Goal: Information Seeking & Learning: Learn about a topic

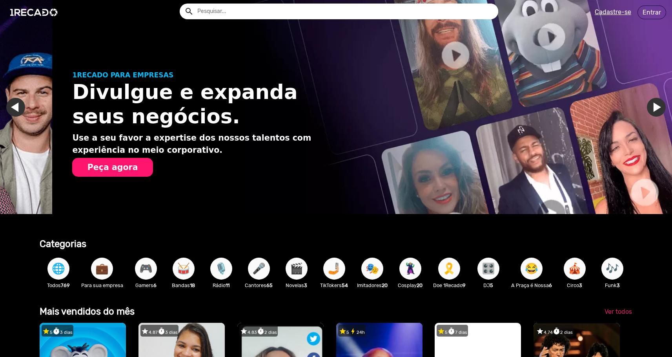
scroll to position [0, 658]
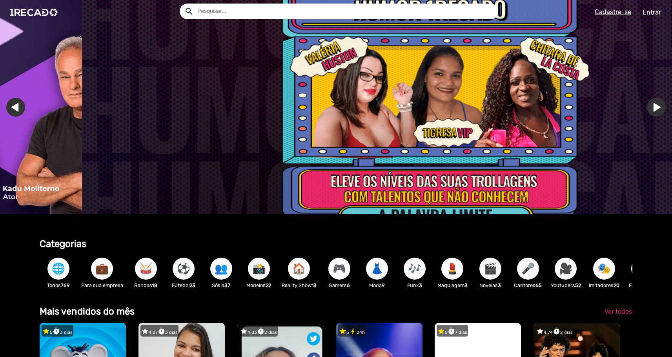
click at [316, 15] on input "text" at bounding box center [345, 12] width 307 height 16
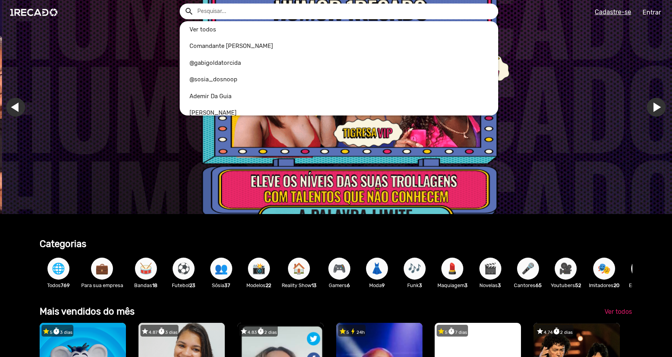
scroll to position [0, 2017]
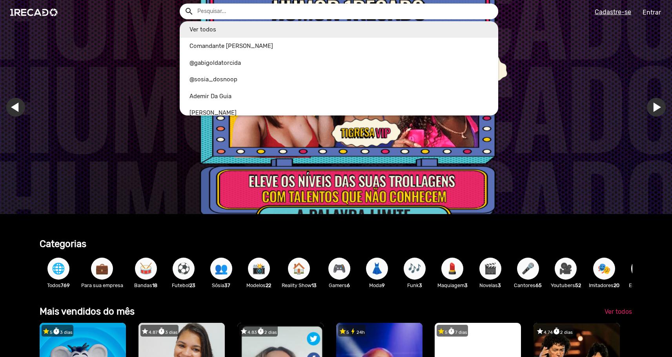
click at [211, 27] on link "Ver todos" at bounding box center [339, 29] width 319 height 17
type input "Ver todos"
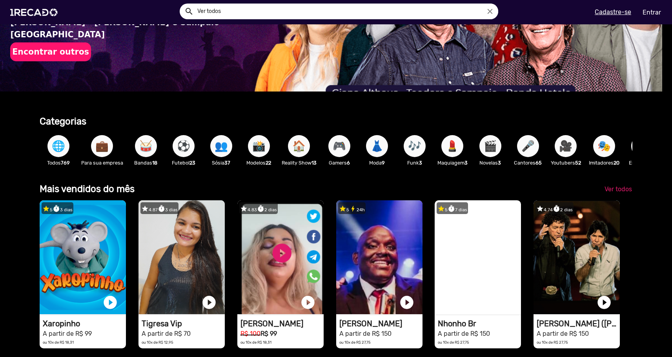
scroll to position [0, 0]
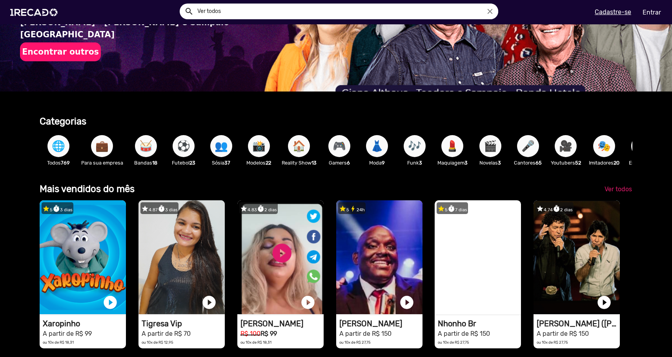
click at [63, 164] on b "769" at bounding box center [65, 163] width 9 height 6
click at [57, 146] on span "🌐" at bounding box center [58, 146] width 13 height 22
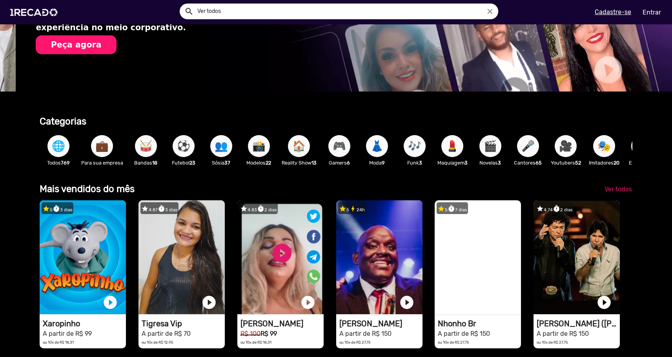
scroll to position [0, 666]
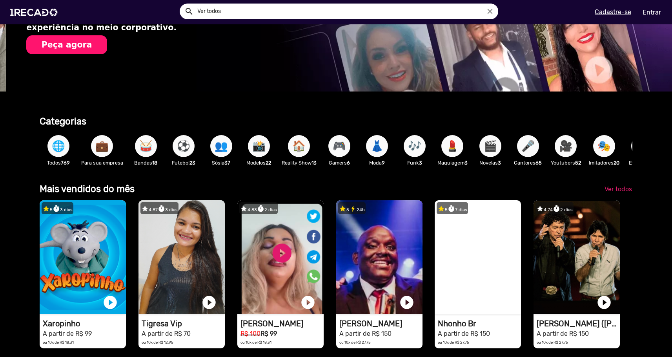
click at [188, 145] on span "⚽" at bounding box center [183, 146] width 13 height 22
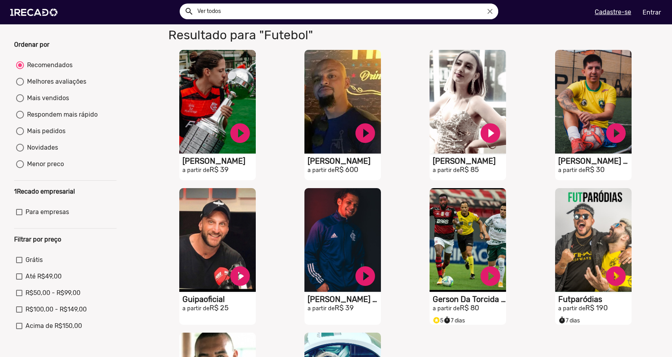
scroll to position [47, 0]
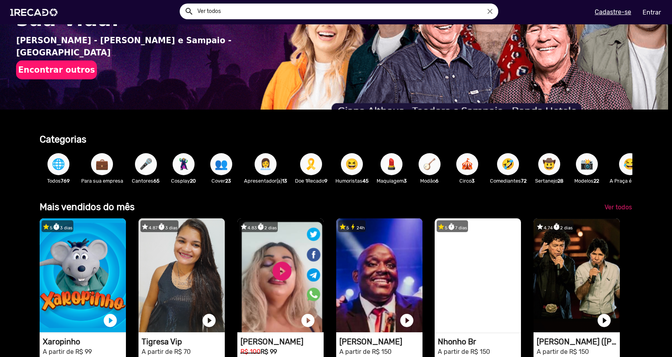
click at [147, 162] on span "🎤" at bounding box center [145, 164] width 13 height 22
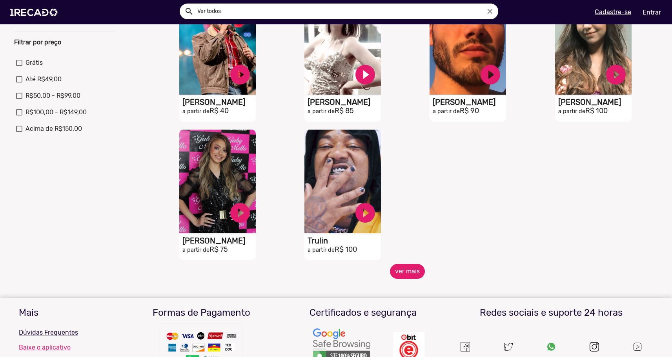
click at [409, 279] on button "ver mais" at bounding box center [407, 271] width 35 height 15
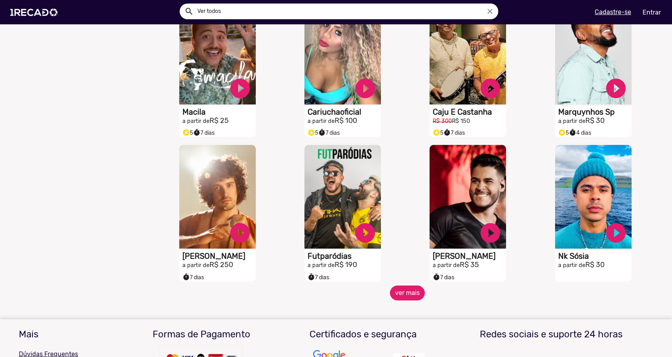
click at [407, 300] on button "ver mais" at bounding box center [407, 292] width 35 height 15
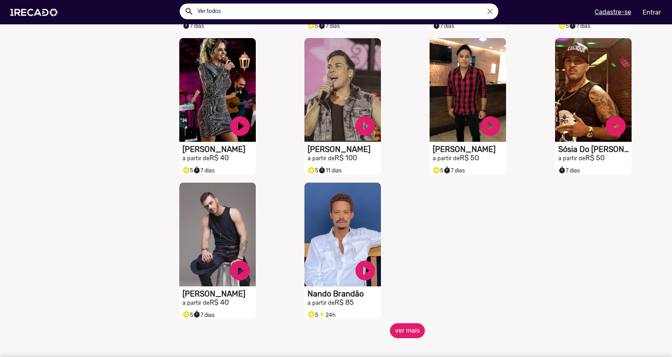
click at [404, 334] on button "ver mais" at bounding box center [407, 330] width 35 height 15
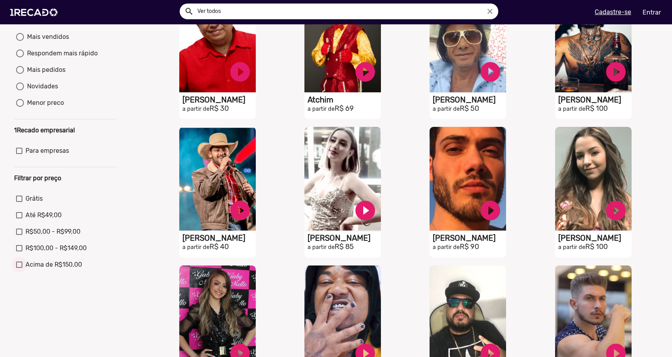
click at [19, 268] on div at bounding box center [19, 264] width 6 height 6
click at [19, 268] on input "Acima de R$150,00" at bounding box center [19, 268] width 0 height 0
checkbox input "true"
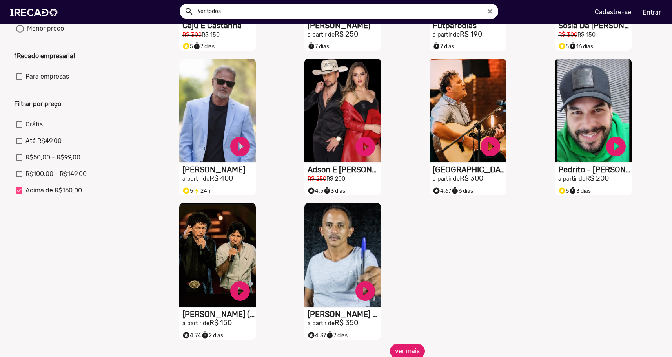
scroll to position [201, 0]
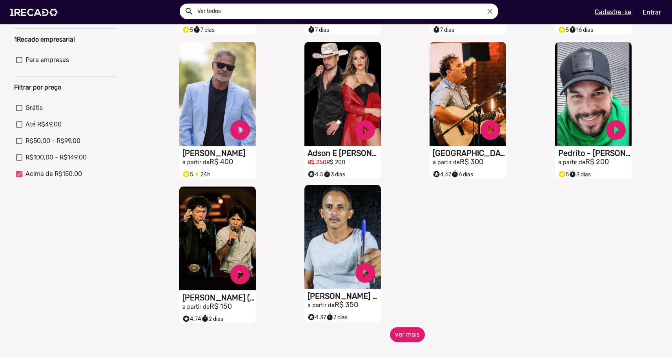
click at [340, 251] on video "S1RECADO vídeos dedicados para fãs e empresas" at bounding box center [343, 237] width 77 height 104
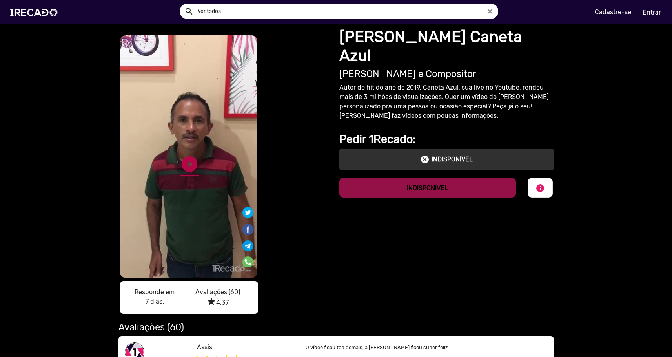
click at [195, 172] on link "play_circle_filled" at bounding box center [189, 164] width 19 height 19
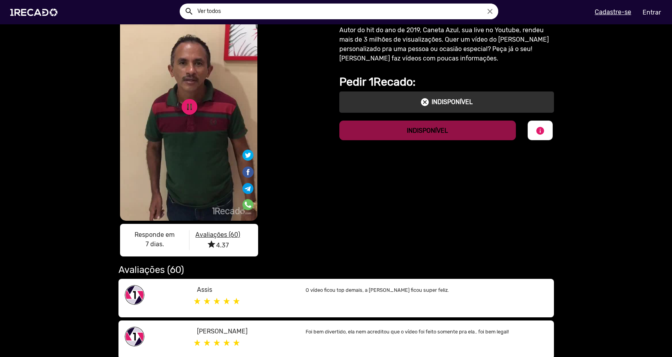
scroll to position [20, 0]
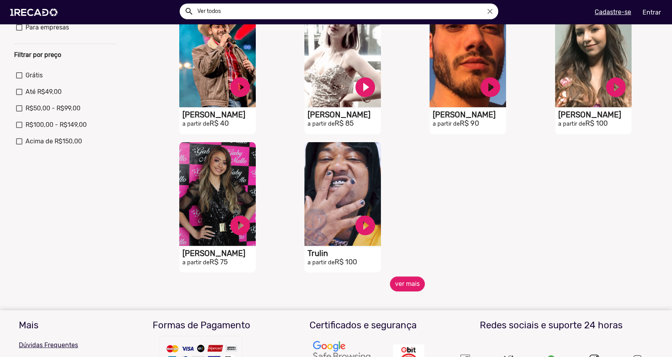
scroll to position [244, 0]
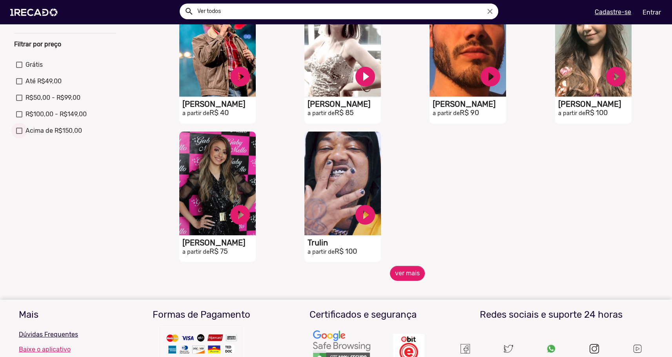
click at [18, 134] on div at bounding box center [19, 131] width 6 height 6
click at [19, 134] on input "Acima de R$150,00" at bounding box center [19, 134] width 0 height 0
checkbox input "true"
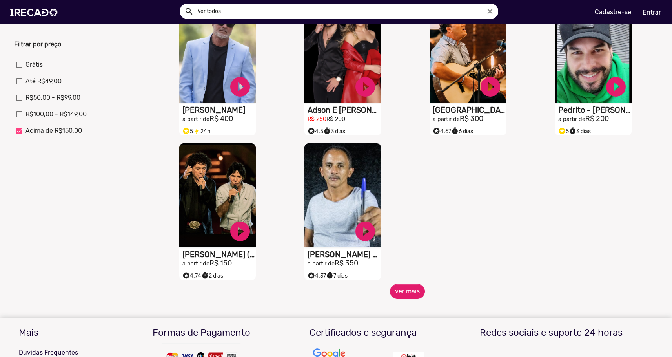
click at [410, 193] on div "S1RECADO vídeos dedicados para fãs e empresas play_circle_filled Caju E Castanh…" at bounding box center [407, 67] width 501 height 433
click at [417, 297] on button "ver mais" at bounding box center [407, 291] width 35 height 15
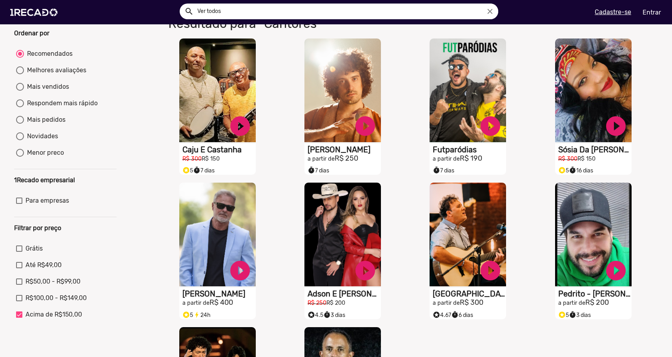
scroll to position [60, 0]
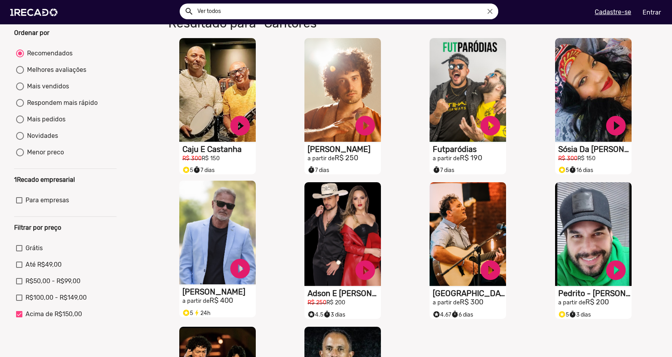
click at [235, 205] on video "S1RECADO vídeos dedicados para fãs e empresas" at bounding box center [217, 233] width 77 height 104
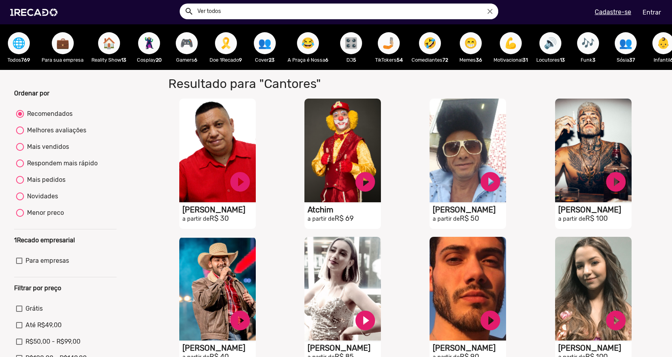
click at [436, 46] on span "🤣" at bounding box center [429, 43] width 13 height 22
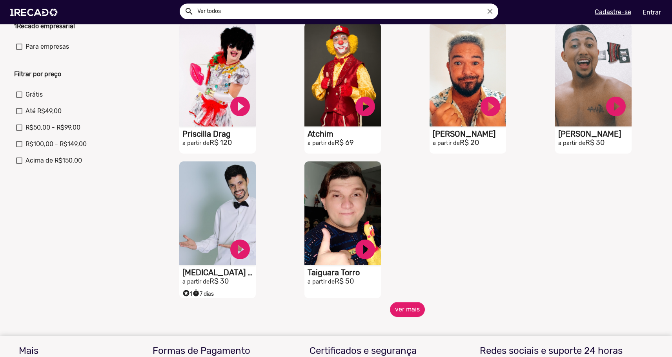
scroll to position [215, 0]
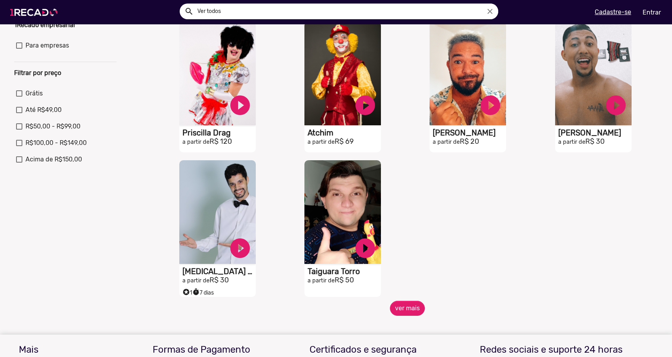
click at [53, 17] on img at bounding box center [35, 12] width 59 height 33
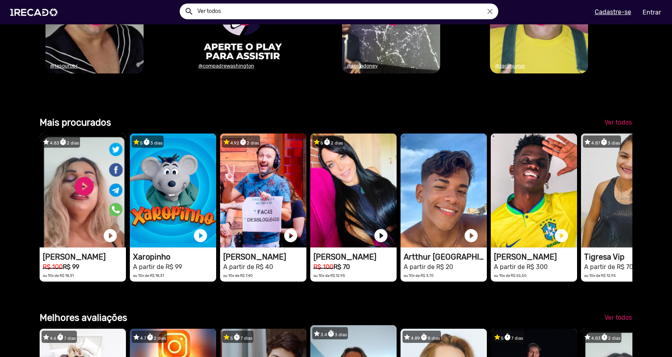
scroll to position [0, 672]
click at [294, 88] on div "De: Compadre Wash... Para: Vipseg Brasil 1RECADO vídeos dedicados para fãs e em…" at bounding box center [262, 14] width 148 height 165
click at [340, 91] on div "De: [PERSON_NAME] Para: Uaibet 1RECADO vídeos dedicados para fãs e empresas @so…" at bounding box center [410, 14] width 148 height 165
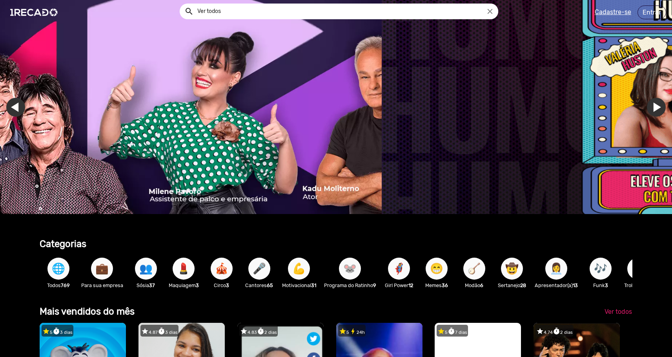
scroll to position [0, 1794]
